Goal: Check status

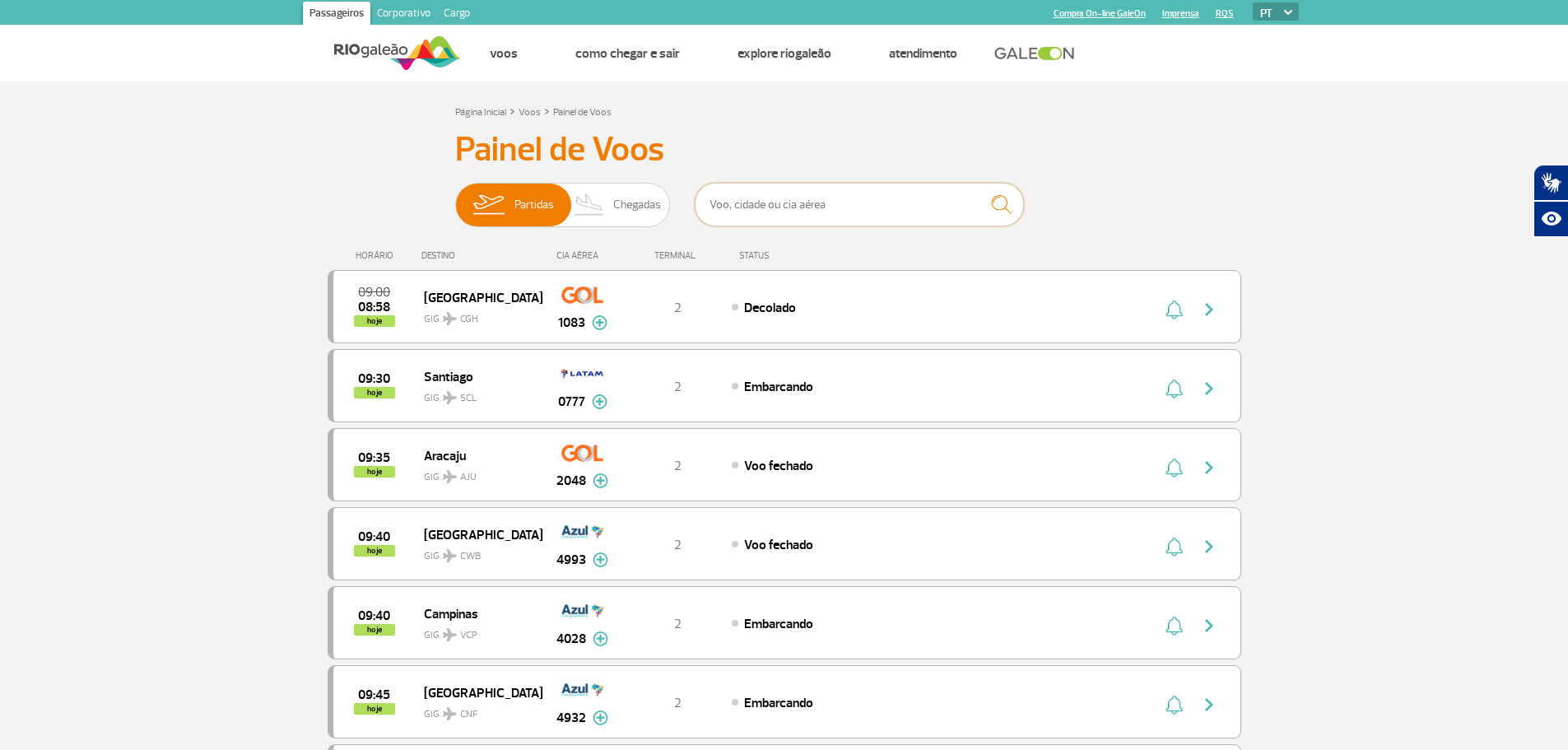
click at [850, 206] on input "text" at bounding box center [859, 205] width 330 height 44
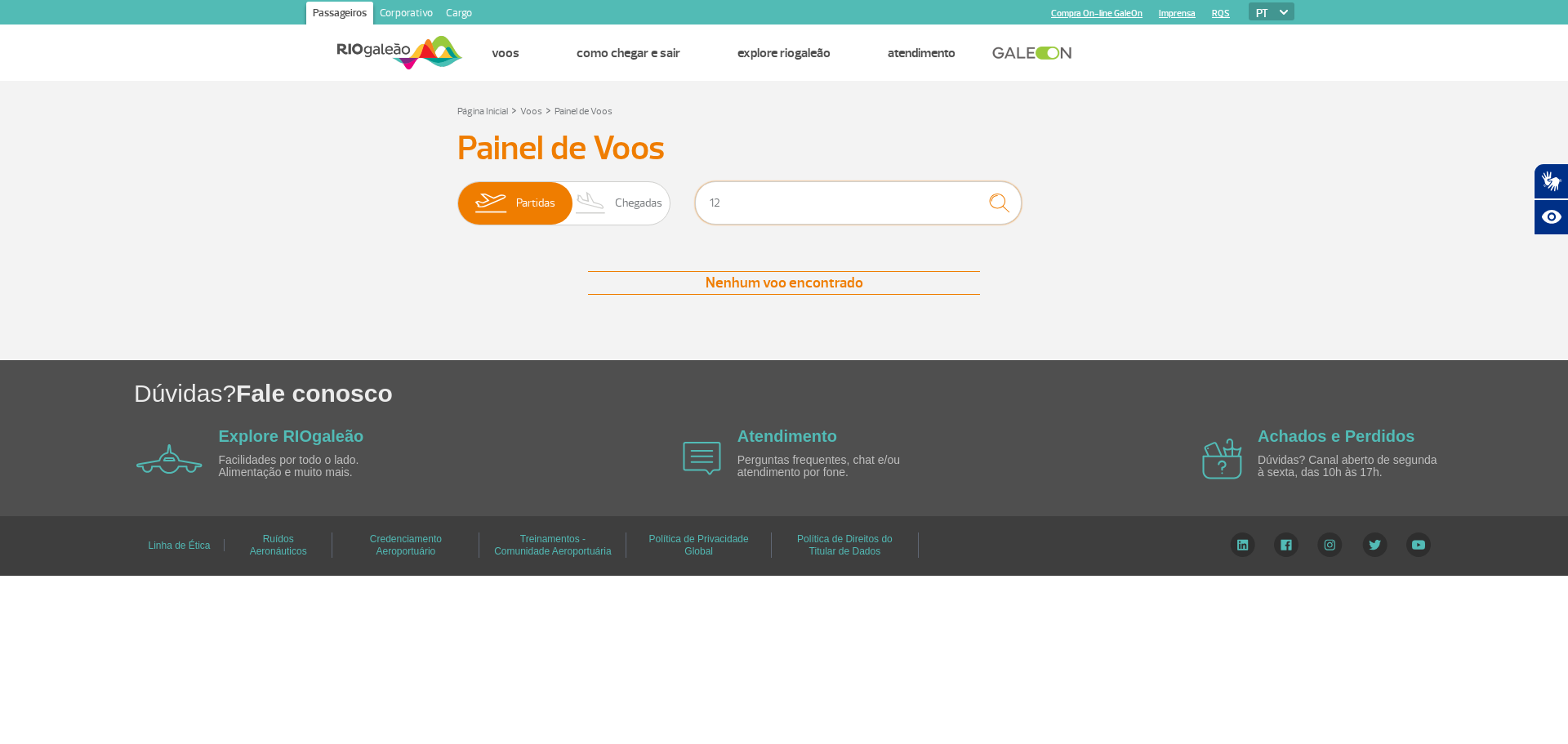
type input "1"
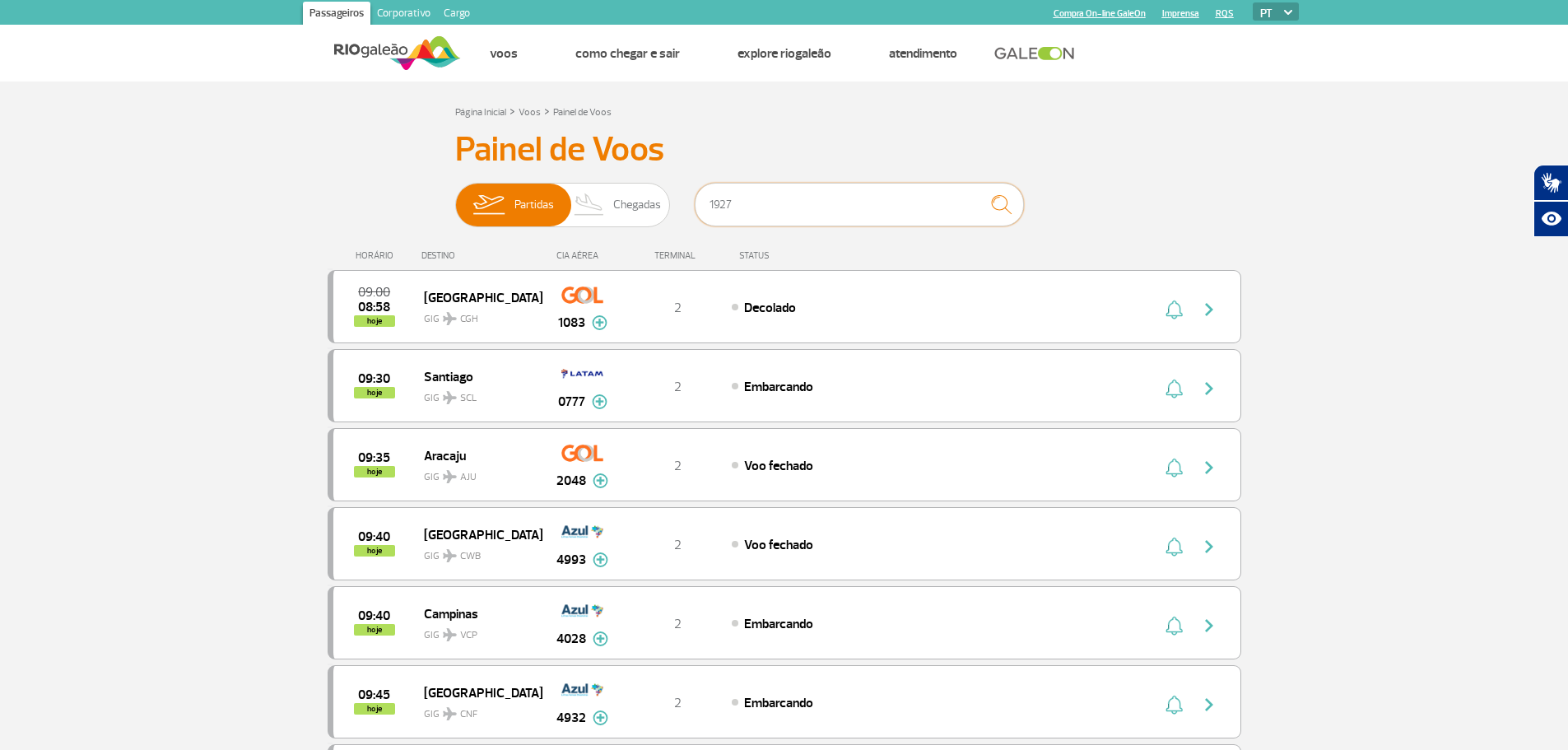
type input "1927"
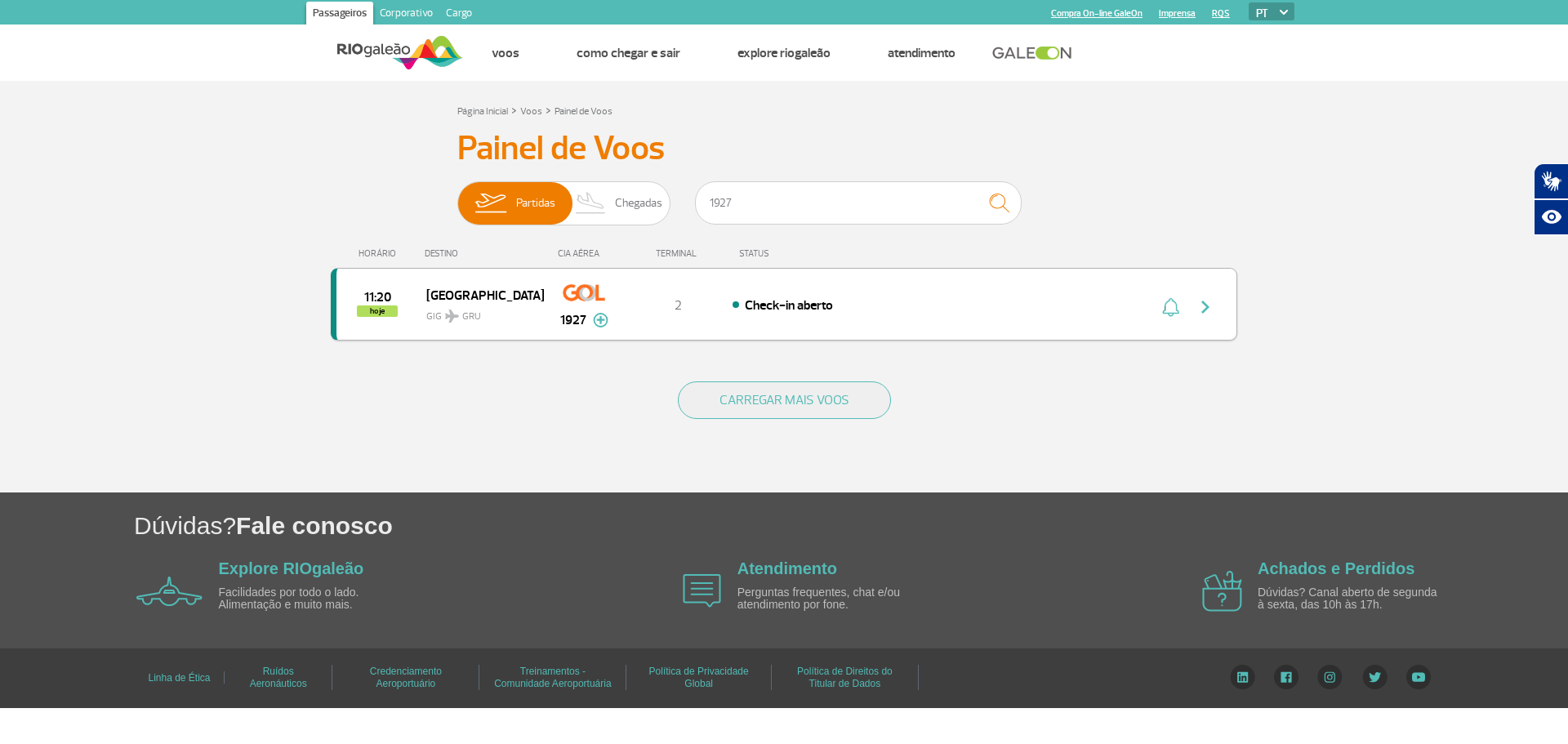
click at [817, 301] on span "Check-in aberto" at bounding box center [789, 305] width 88 height 16
